Goal: Task Accomplishment & Management: Use online tool/utility

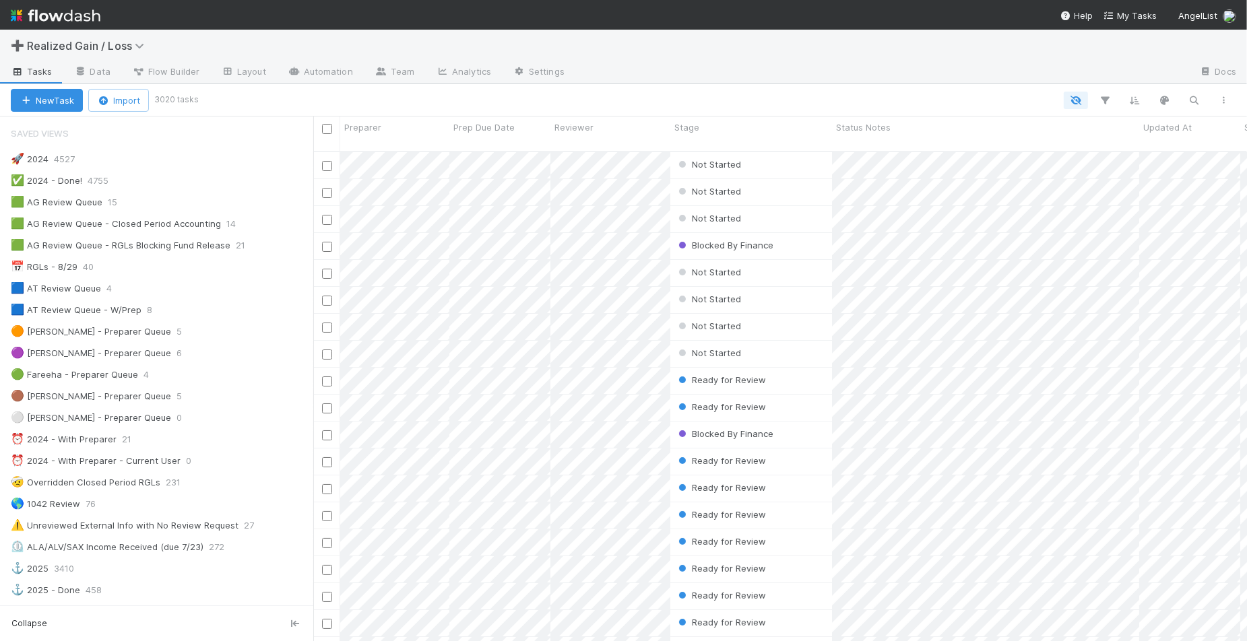
scroll to position [488, 921]
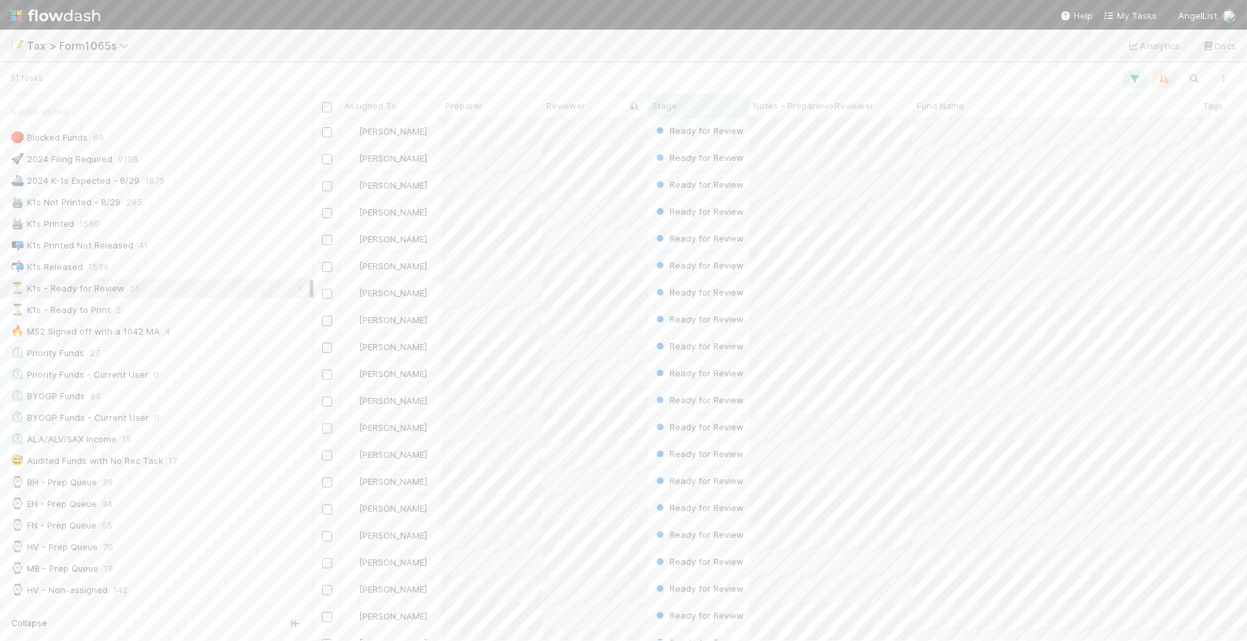
scroll to position [510, 921]
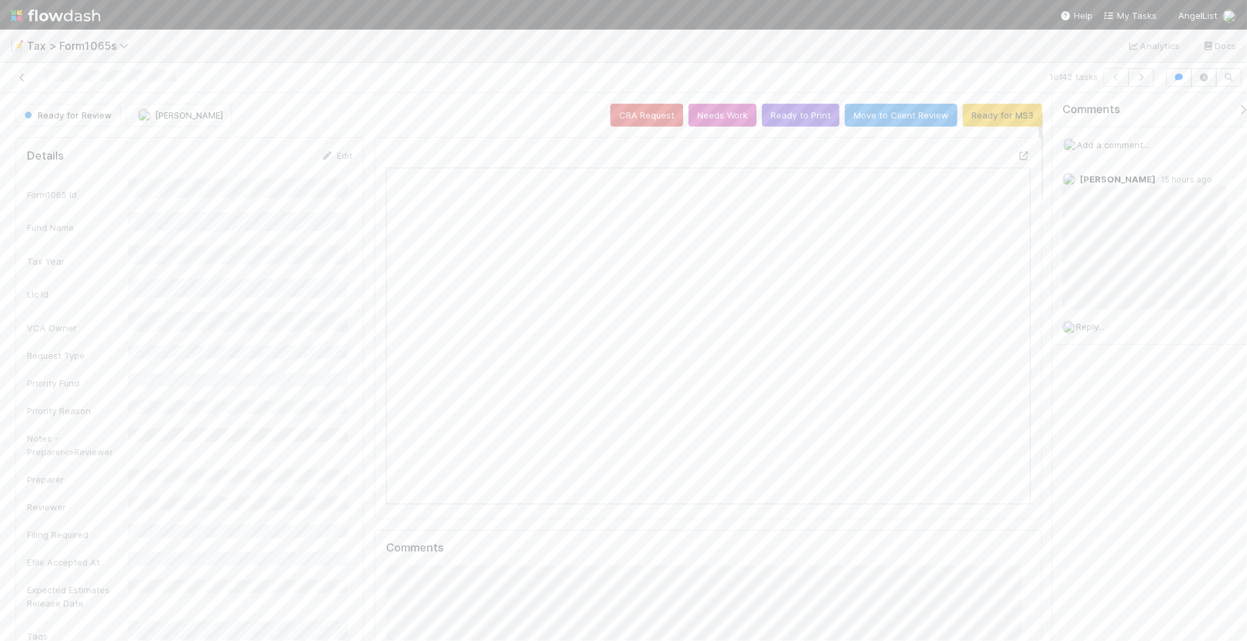
scroll to position [168, 0]
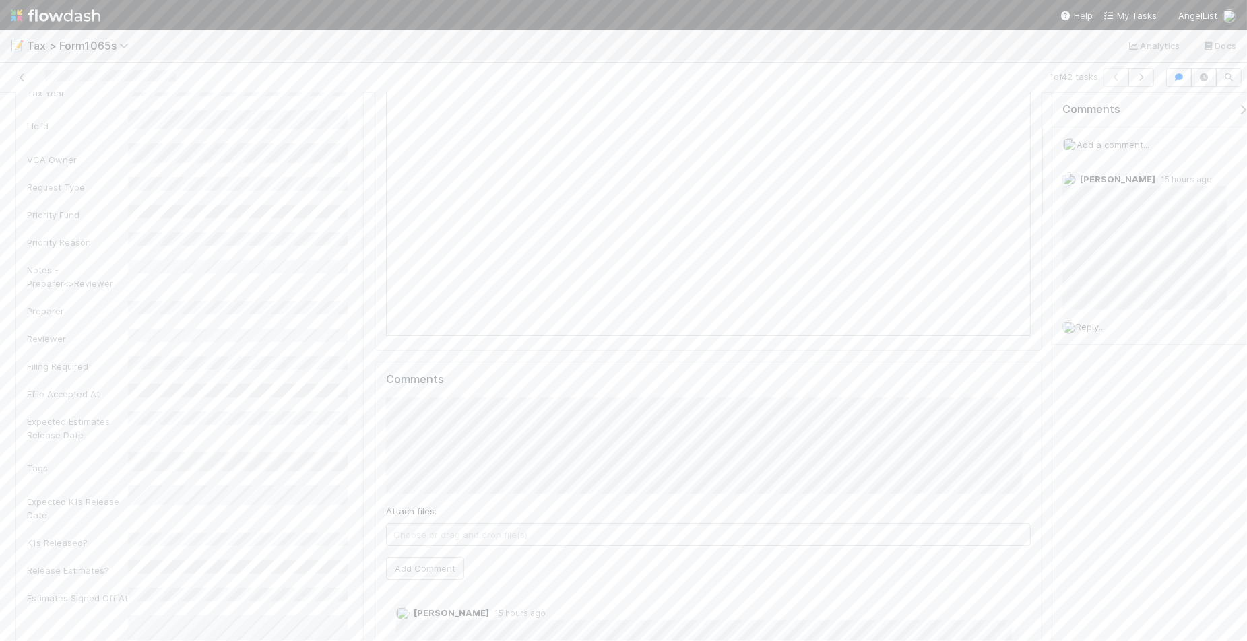
drag, startPoint x: 1124, startPoint y: 617, endPoint x: 1004, endPoint y: 600, distance: 121.2
click at [1124, 617] on div "Comments Add a comment... [PERSON_NAME] 15 hours ago Reply..." at bounding box center [1149, 367] width 195 height 548
click at [1210, 624] on div "Comments Add a comment... [PERSON_NAME] 15 hours ago Reply..." at bounding box center [1149, 367] width 195 height 548
drag, startPoint x: 459, startPoint y: 186, endPoint x: 711, endPoint y: 193, distance: 252.1
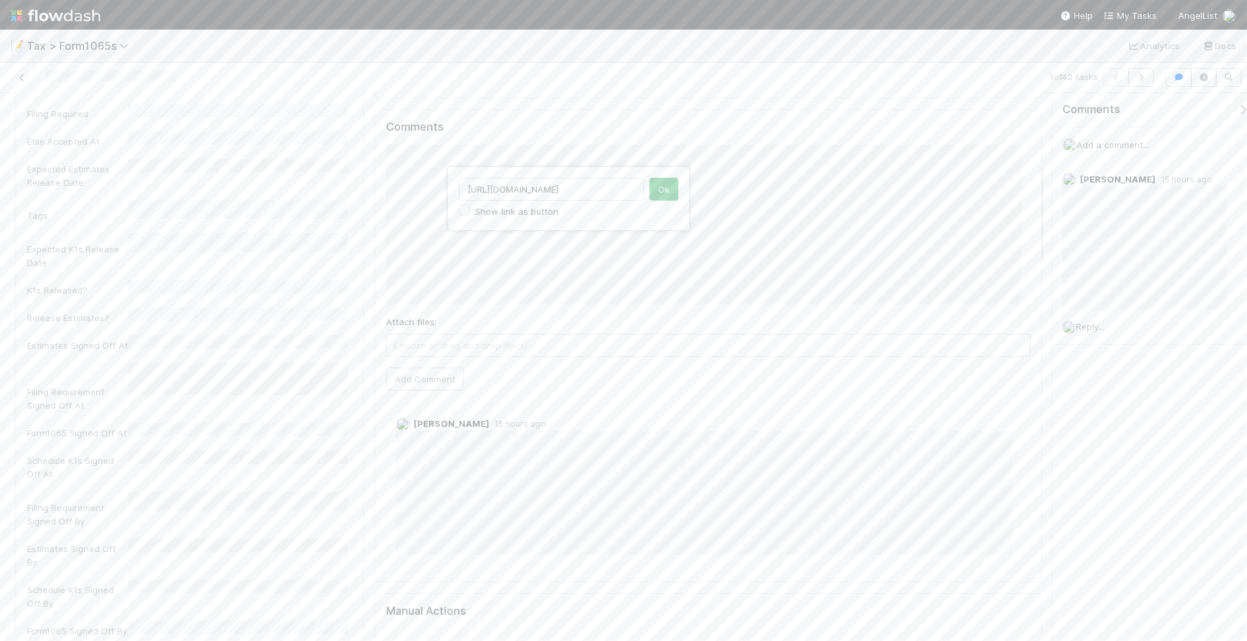
click at [711, 193] on div "[URL][DOMAIN_NAME] Show link as button Ok" at bounding box center [623, 320] width 1247 height 641
type input "h"
click at [654, 190] on button "Ok" at bounding box center [664, 189] width 29 height 23
drag, startPoint x: 637, startPoint y: 190, endPoint x: 462, endPoint y: 187, distance: 174.5
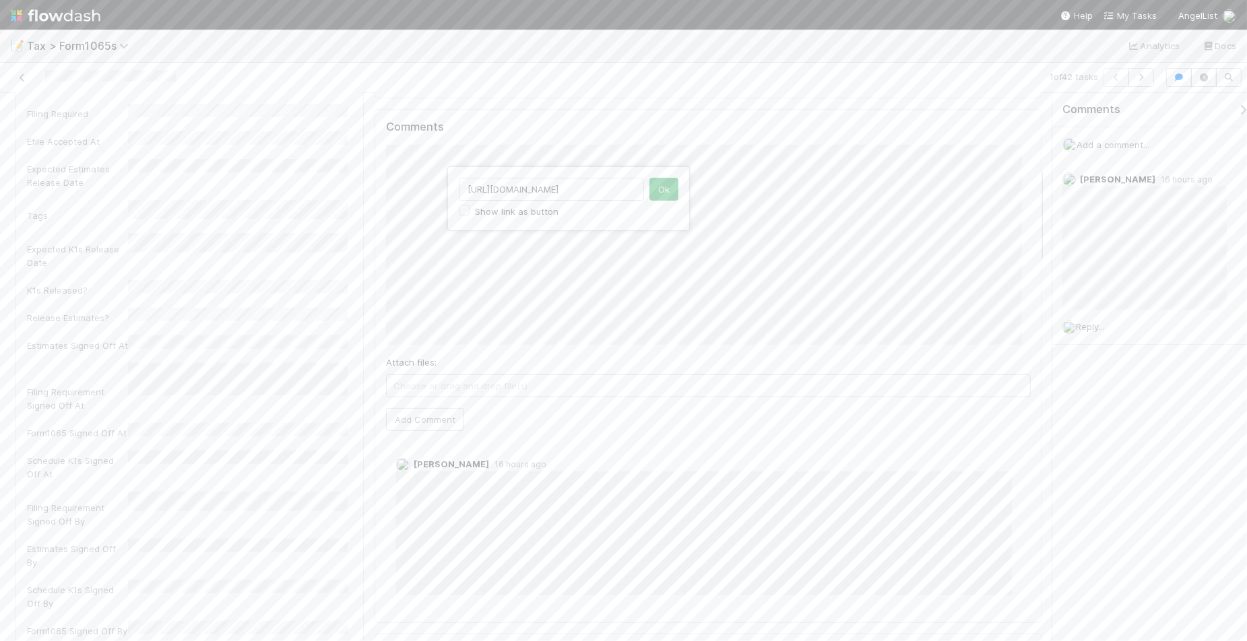
click at [462, 187] on input "[URL][DOMAIN_NAME]" at bounding box center [551, 189] width 185 height 23
click at [658, 192] on button "Ok" at bounding box center [664, 189] width 29 height 23
click at [429, 451] on button "Add Comment" at bounding box center [425, 451] width 78 height 23
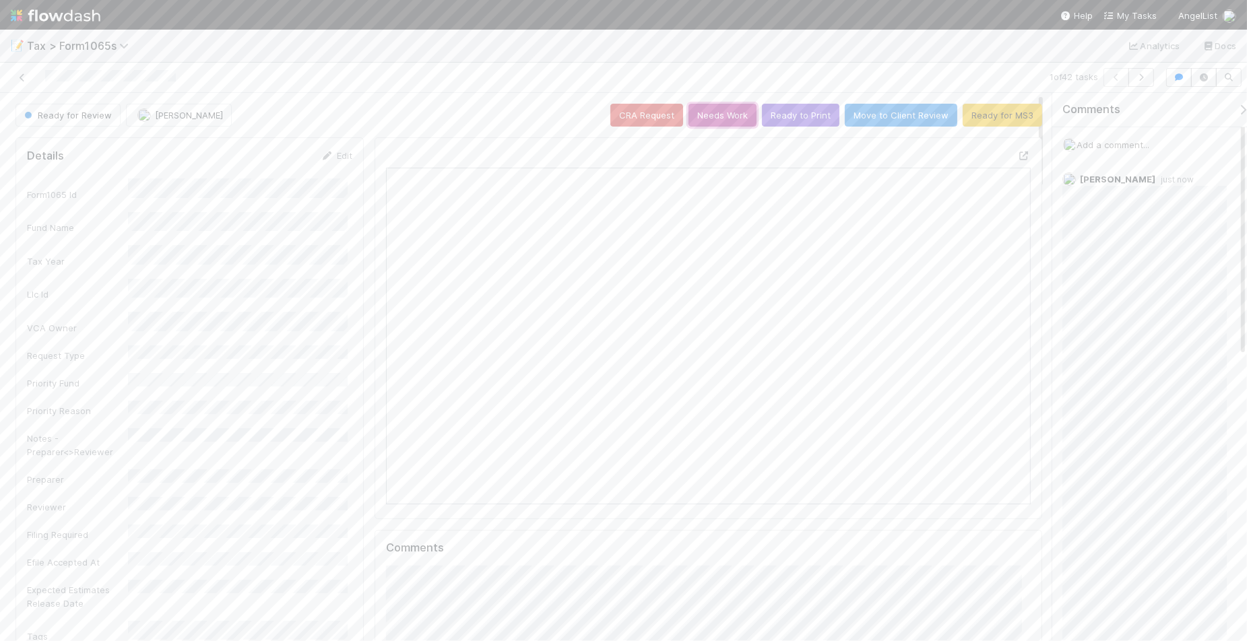
click at [724, 121] on button "Needs Work" at bounding box center [723, 115] width 68 height 23
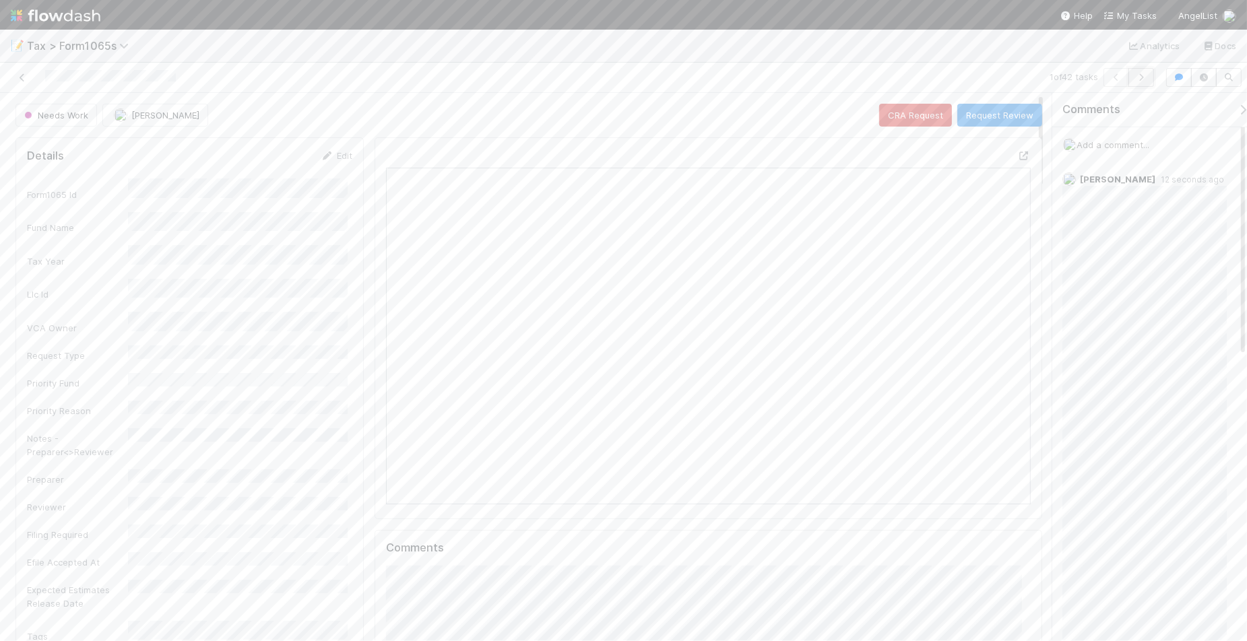
click at [1140, 77] on icon "button" at bounding box center [1141, 77] width 13 height 8
drag, startPoint x: 634, startPoint y: 439, endPoint x: 460, endPoint y: 441, distance: 173.8
click at [460, 441] on input "[URL][DOMAIN_NAME]" at bounding box center [551, 442] width 185 height 23
click at [664, 442] on button "Ok" at bounding box center [664, 442] width 29 height 23
click at [396, 408] on div "[URL][DOMAIN_NAME] Show link as button Ok" at bounding box center [623, 320] width 1247 height 641
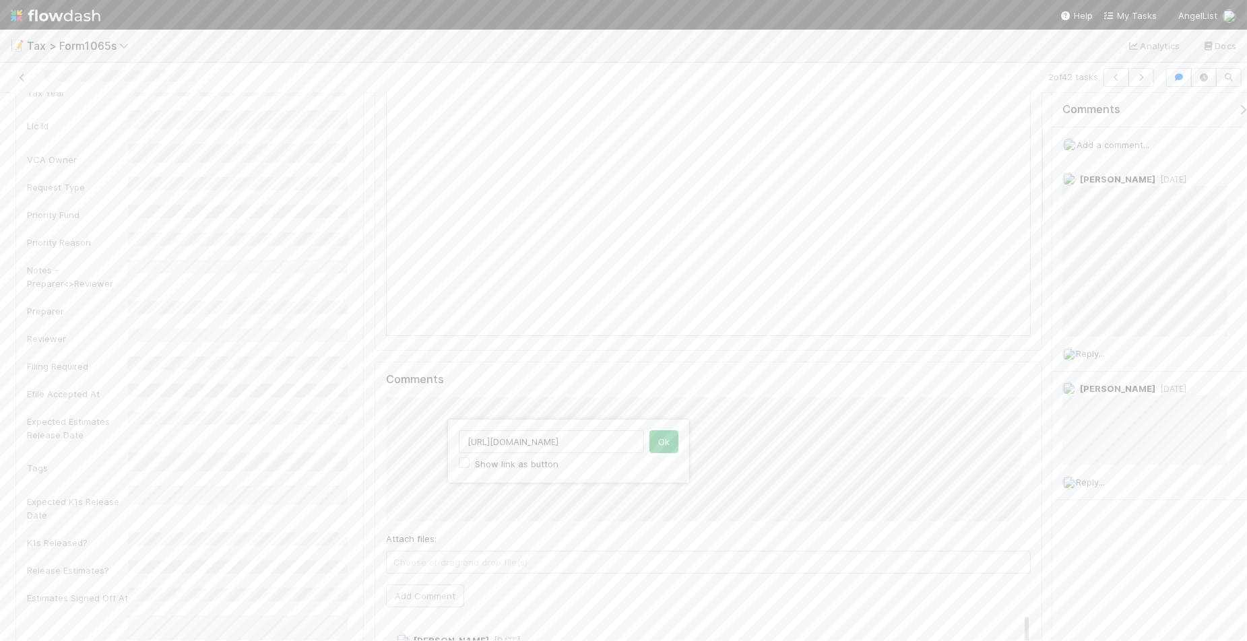
drag, startPoint x: 635, startPoint y: 442, endPoint x: 455, endPoint y: 435, distance: 179.4
click at [455, 435] on div "[URL][DOMAIN_NAME] Show link as button Ok" at bounding box center [568, 451] width 243 height 65
click at [668, 443] on button "Ok" at bounding box center [664, 442] width 29 height 23
drag, startPoint x: 635, startPoint y: 442, endPoint x: 450, endPoint y: 438, distance: 185.3
click at [450, 438] on div "[URL][DOMAIN_NAME] Show link as button Ok" at bounding box center [568, 451] width 243 height 65
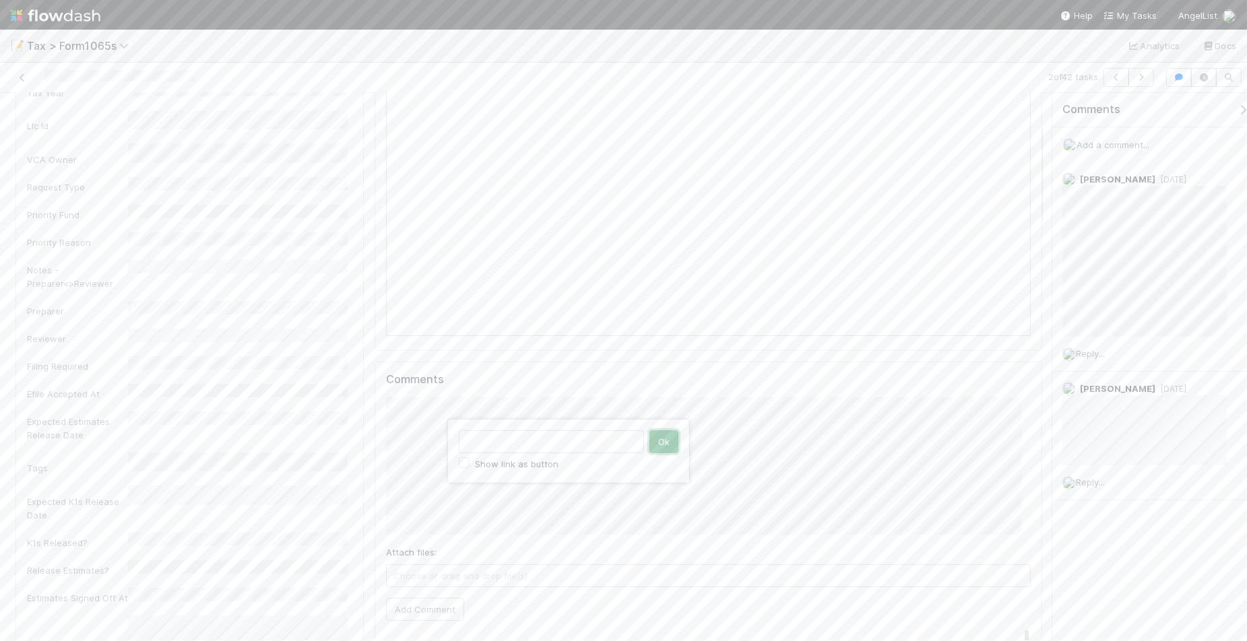
click at [668, 441] on button "Ok" at bounding box center [664, 442] width 29 height 23
click at [409, 565] on button "Add Comment" at bounding box center [425, 566] width 78 height 23
